Goal: Navigation & Orientation: Find specific page/section

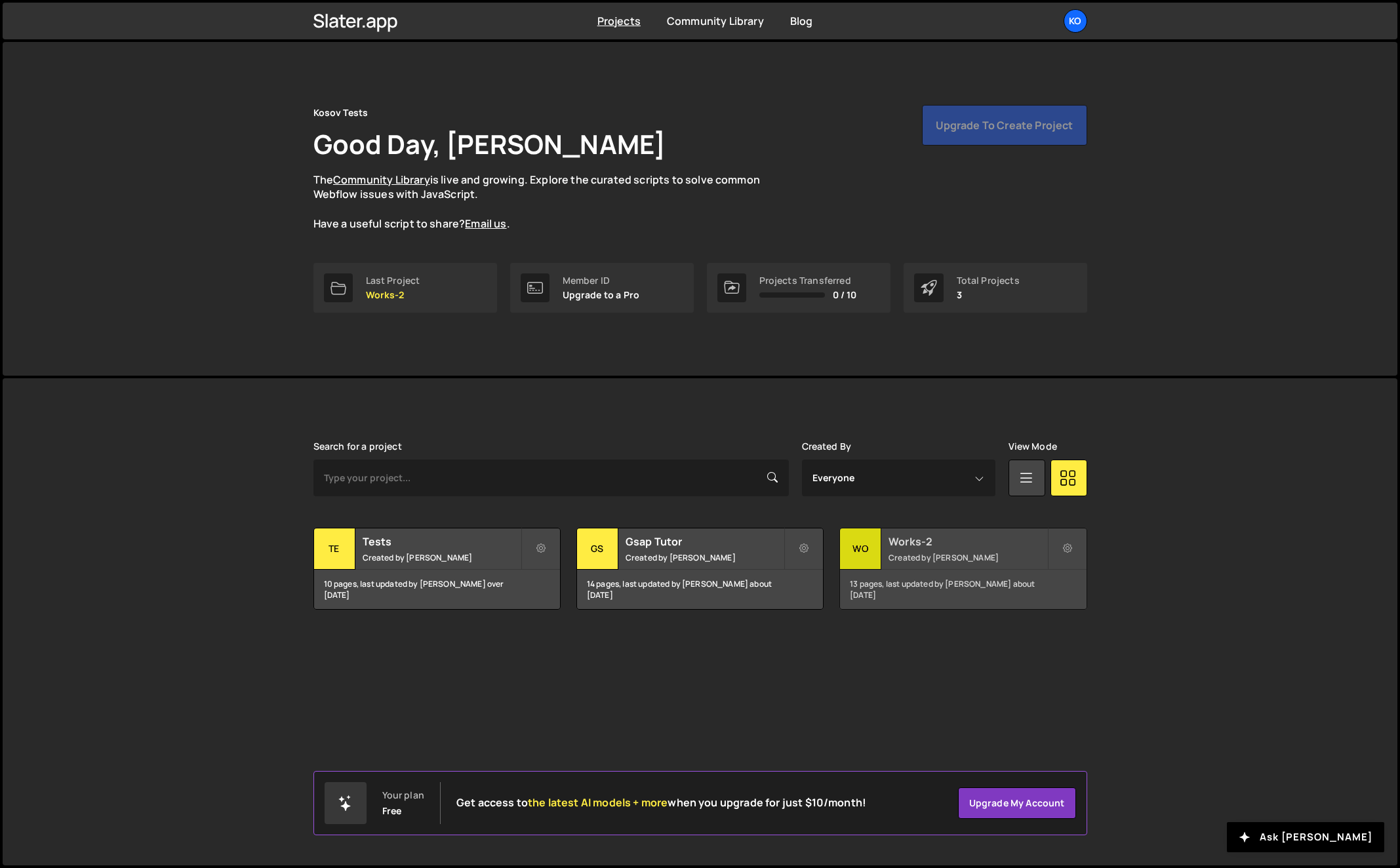
click at [964, 545] on h2 "Works-2" at bounding box center [967, 541] width 158 height 14
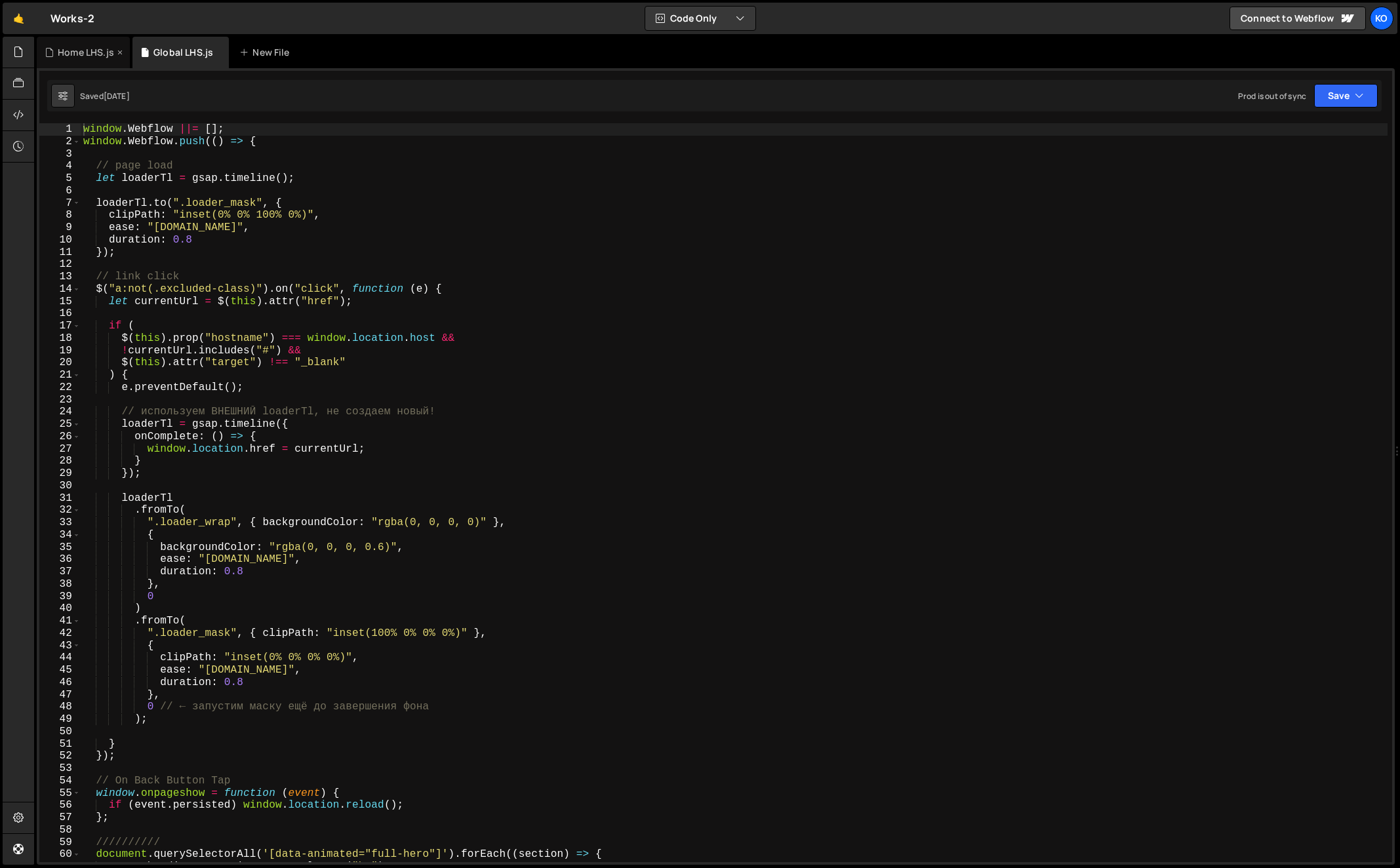
click at [69, 53] on div "Home LHS.js" at bounding box center [85, 53] width 57 height 13
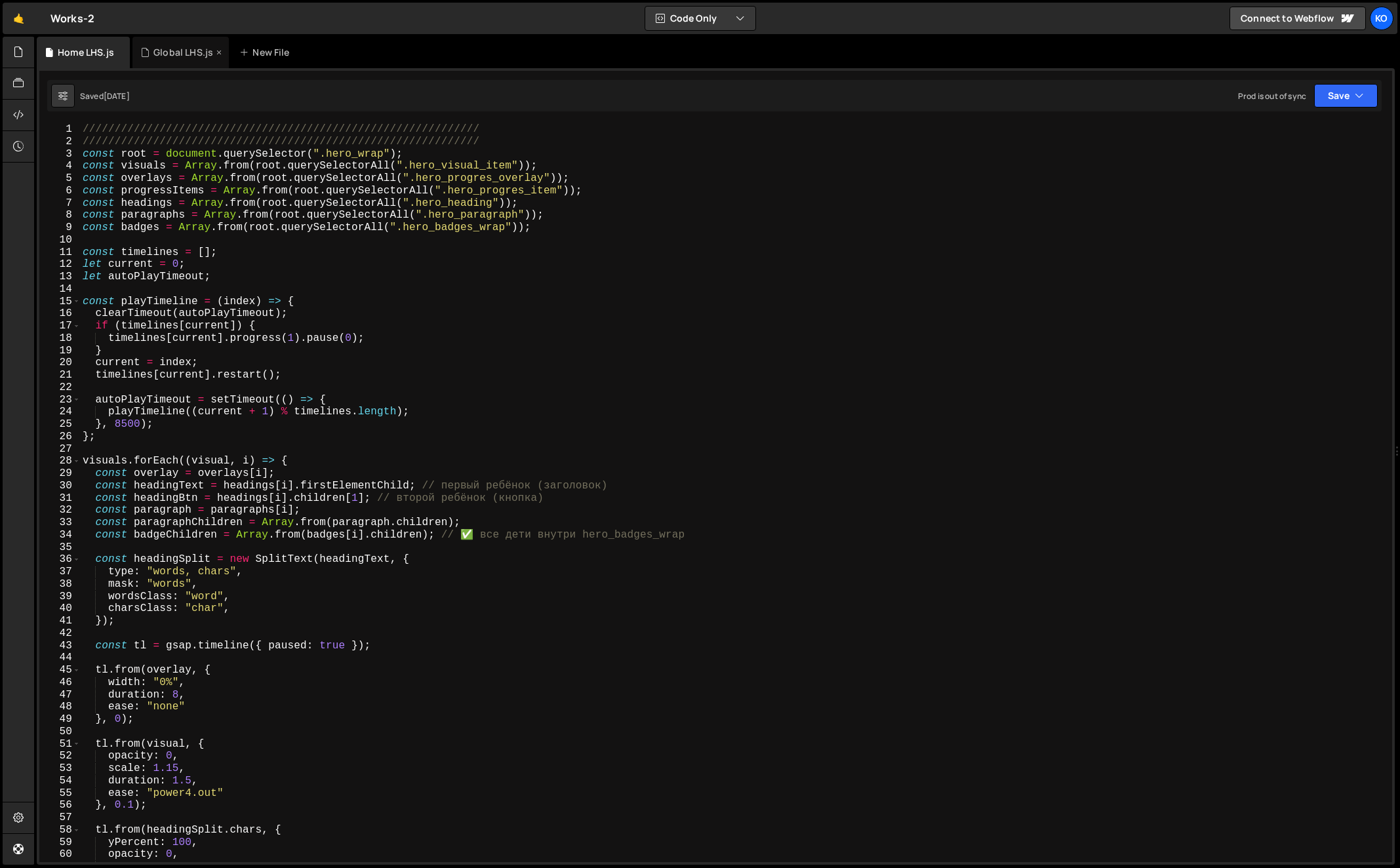
click at [155, 49] on div "Global LHS.js" at bounding box center [183, 53] width 59 height 13
